Goal: Transaction & Acquisition: Subscribe to service/newsletter

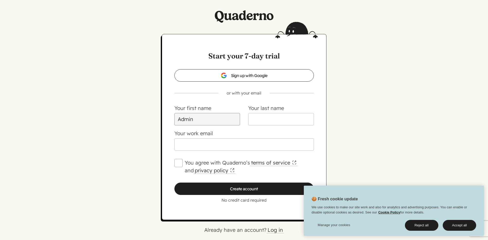
type input "Admin"
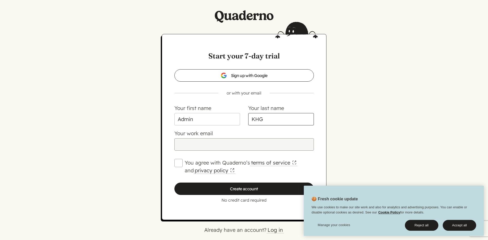
type input "KHG"
click at [204, 142] on input "Your work email" at bounding box center [245, 144] width 140 height 12
type input "admin@khg.pl"
click at [317, 123] on div "Start your 7-day trial Sign up with Google or with your email Sign up with emai…" at bounding box center [244, 127] width 165 height 186
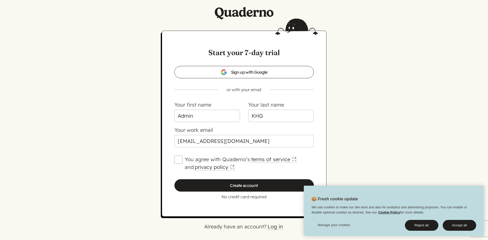
scroll to position [4, 0]
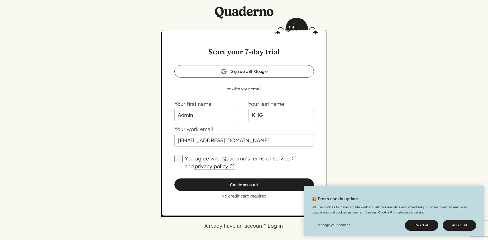
click at [178, 158] on input "You agree with Quaderno’s terms of service and privacy policy" at bounding box center [179, 159] width 8 height 8
checkbox input "true"
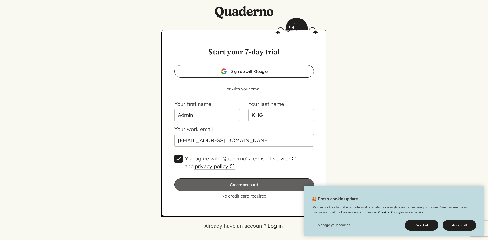
click at [247, 186] on input "Create account" at bounding box center [245, 184] width 140 height 12
type input "Please wait…"
